Goal: Task Accomplishment & Management: Complete application form

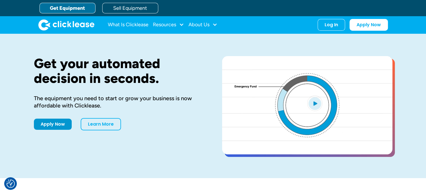
click at [62, 5] on link "Get Equipment" at bounding box center [67, 8] width 56 height 11
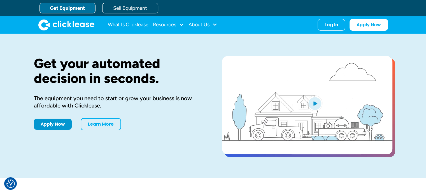
click at [69, 8] on link "Get Equipment" at bounding box center [67, 8] width 56 height 11
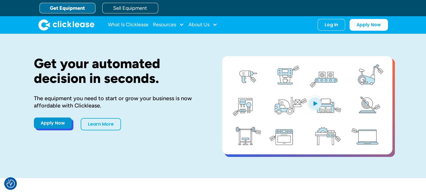
click at [57, 125] on link "Apply Now" at bounding box center [53, 123] width 38 height 11
